Goal: Communication & Community: Answer question/provide support

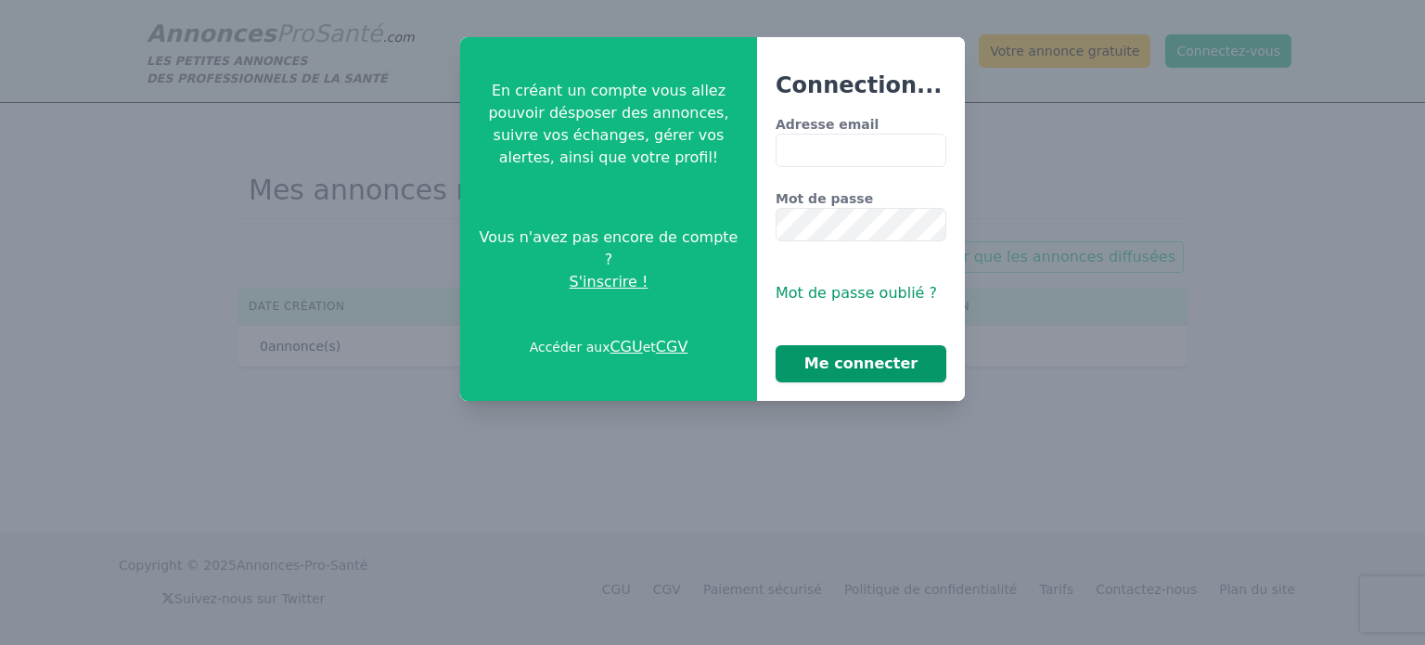
type input "**********"
click at [801, 374] on button "Me connecter" at bounding box center [860, 363] width 171 height 37
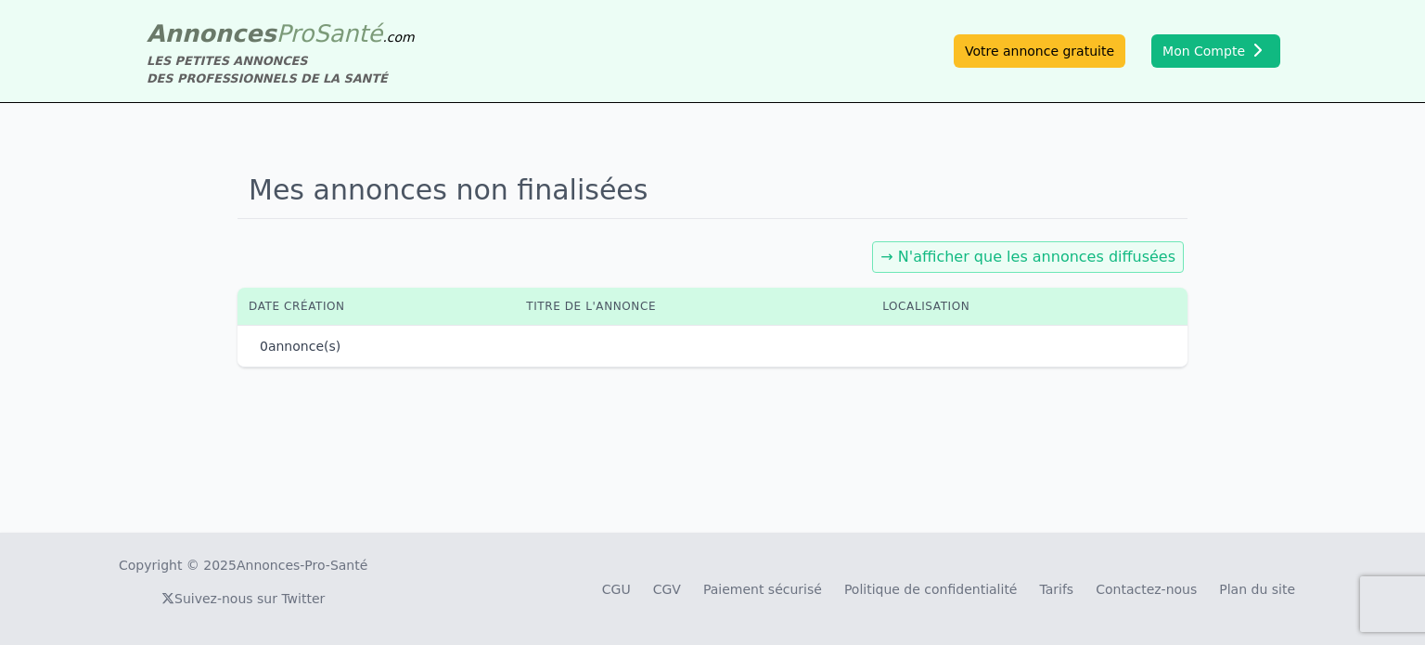
click at [1199, 70] on div "Annonces Pro Santé .com LES PETITES ANNONCES DES PROFESSIONNELS DE LA SANTÉ Vot…" at bounding box center [713, 51] width 1158 height 72
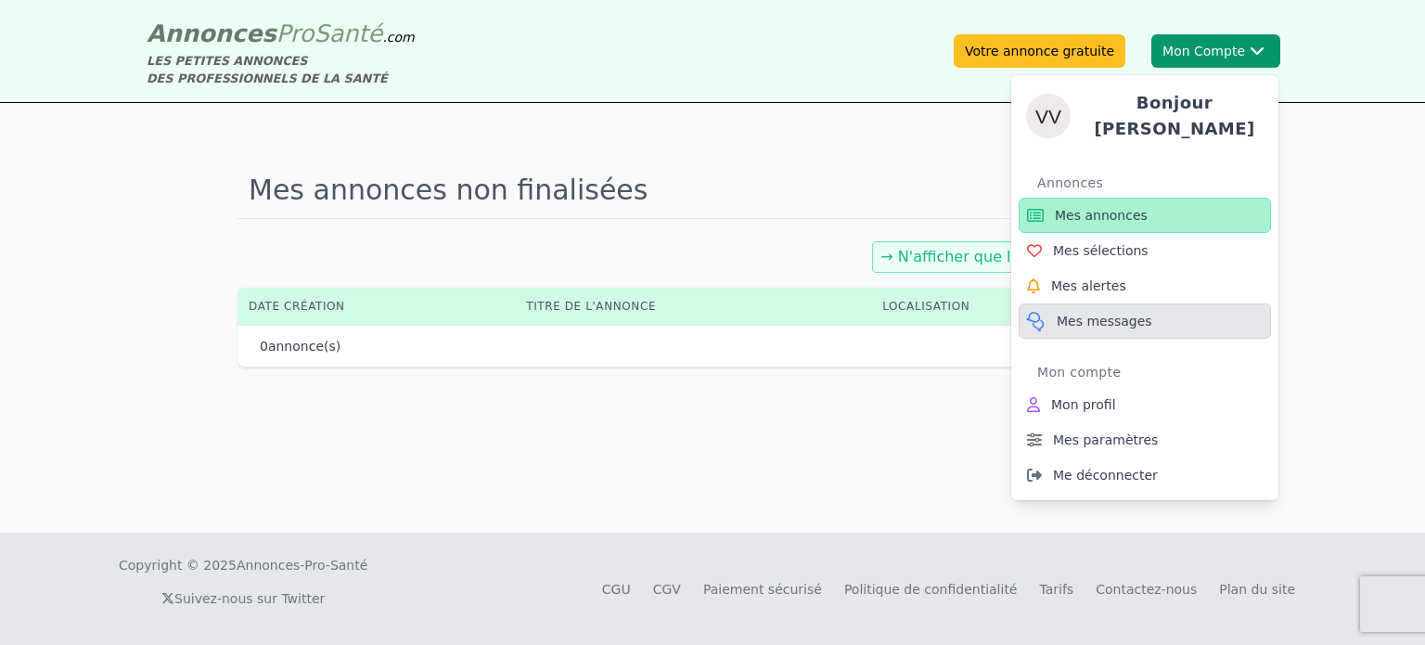
click at [1069, 314] on span "Mes messages" at bounding box center [1104, 321] width 96 height 19
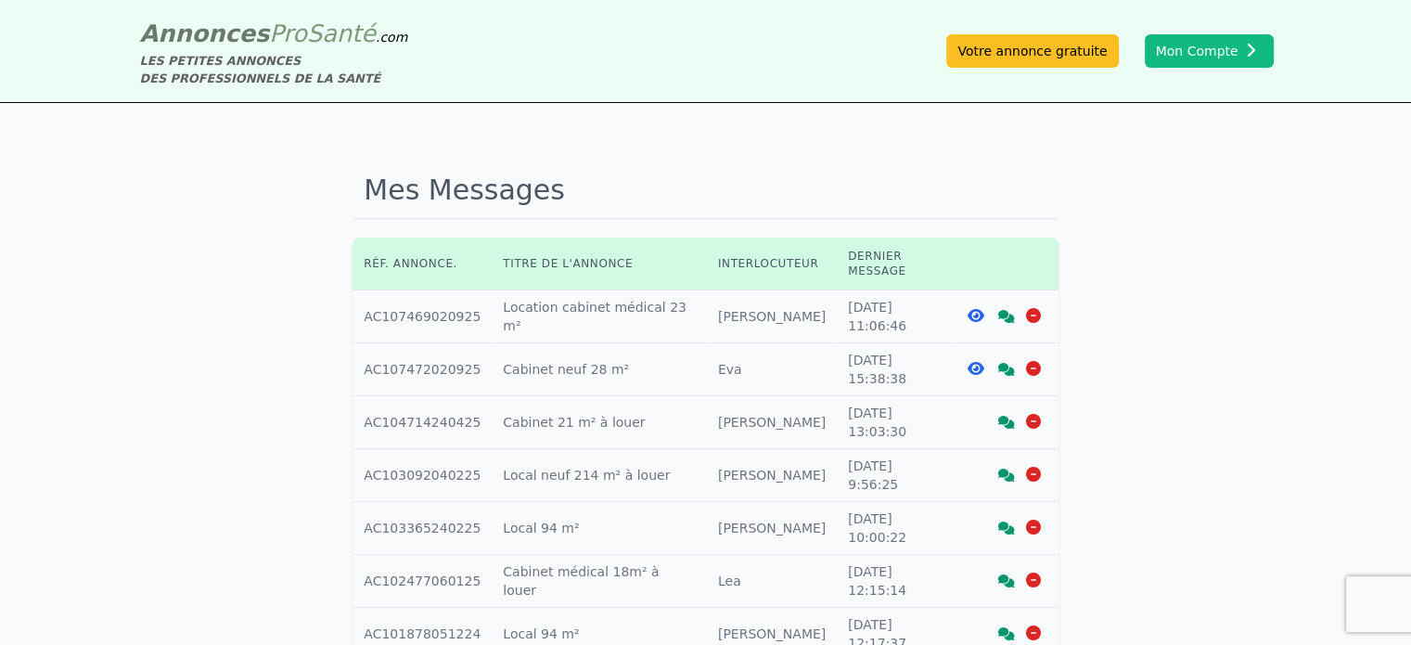
click at [1008, 310] on icon at bounding box center [1006, 316] width 17 height 13
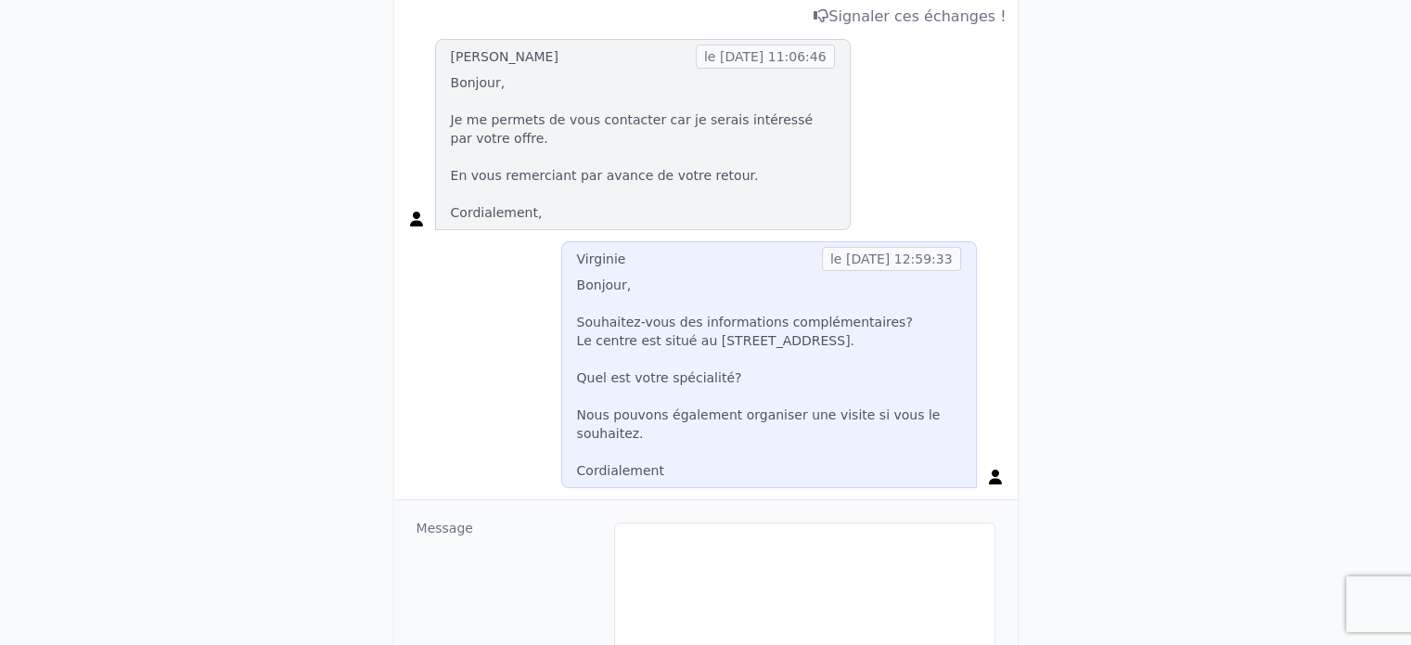
scroll to position [384, 0]
